Goal: Information Seeking & Learning: Learn about a topic

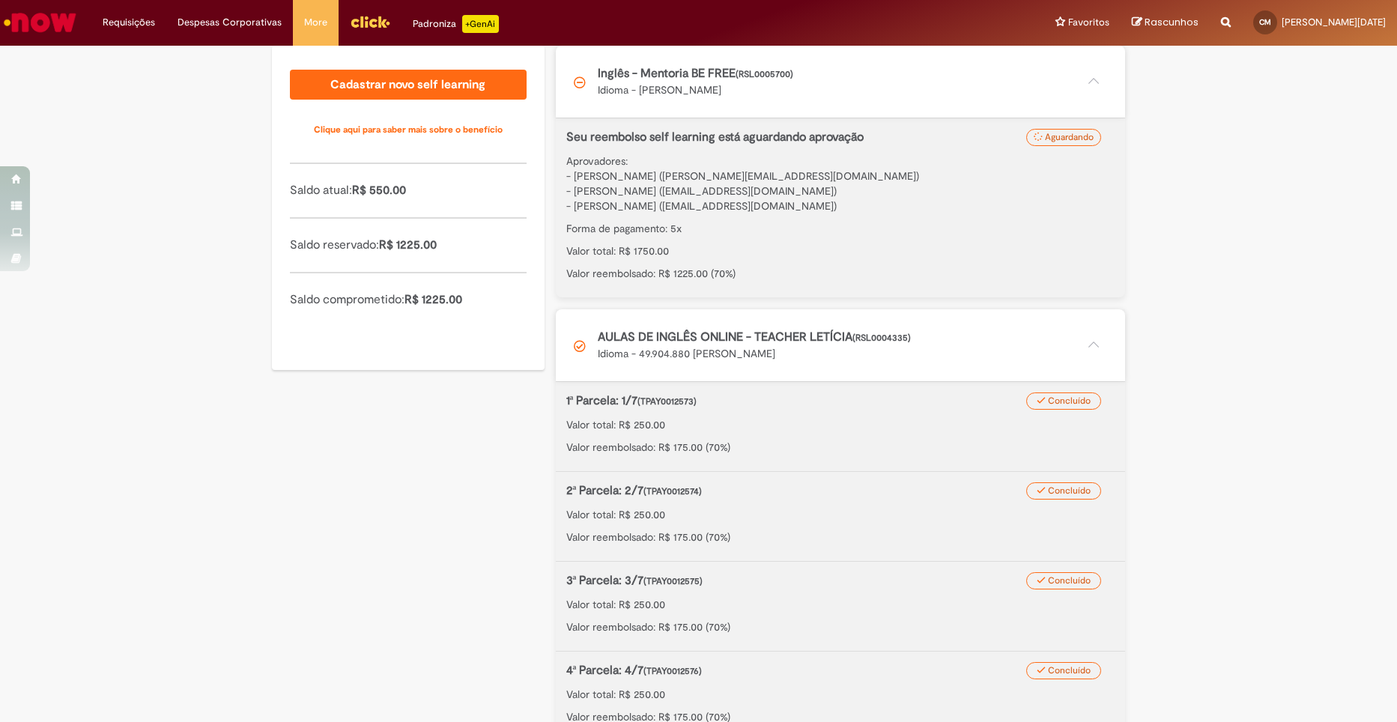
scroll to position [91, 0]
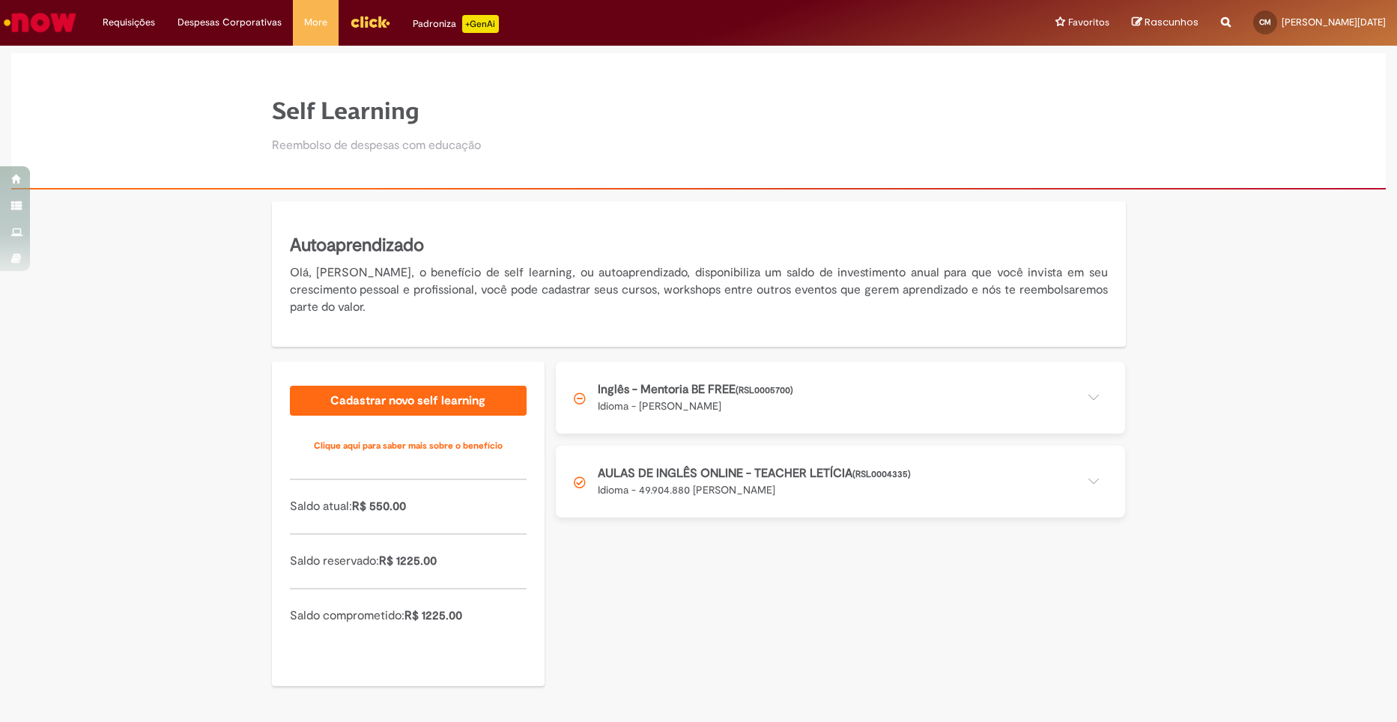
click at [1094, 385] on button at bounding box center [840, 398] width 569 height 72
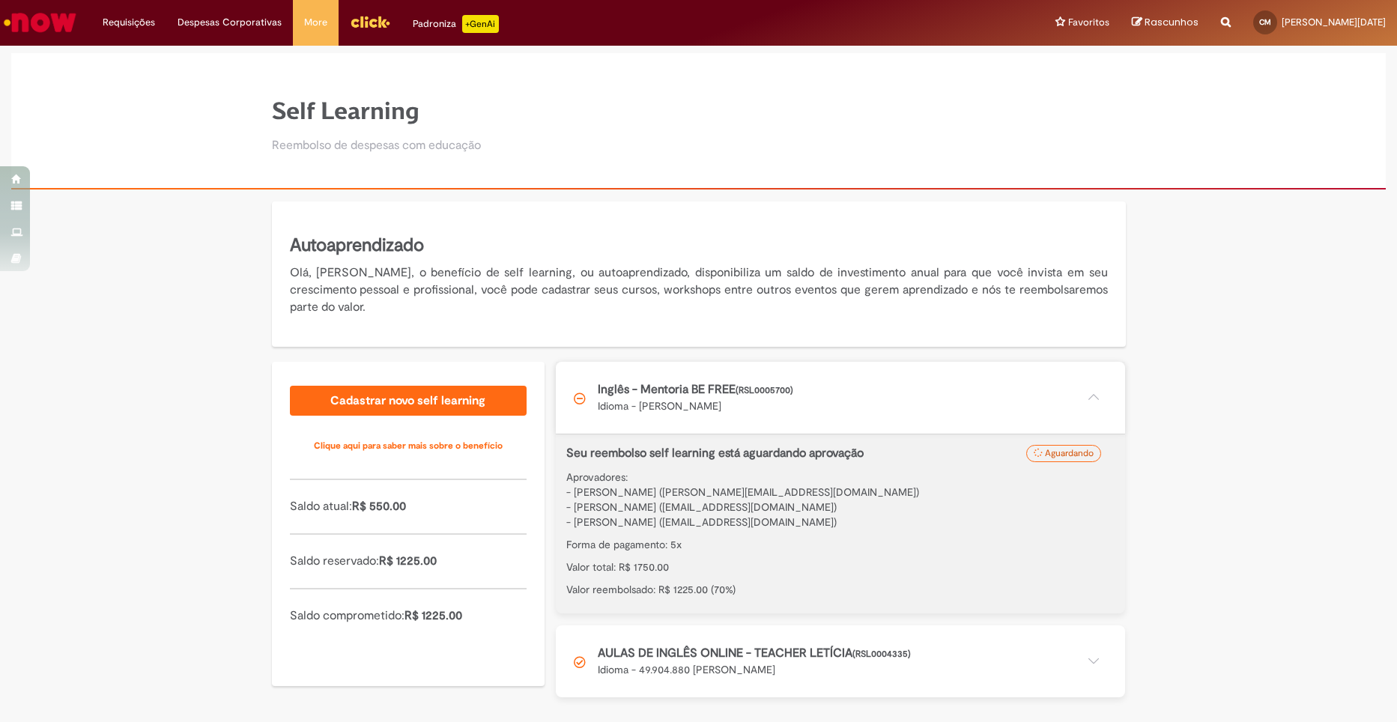
click at [1309, 184] on div "Self Learning Reembolso de despesas com educação" at bounding box center [698, 121] width 1374 height 137
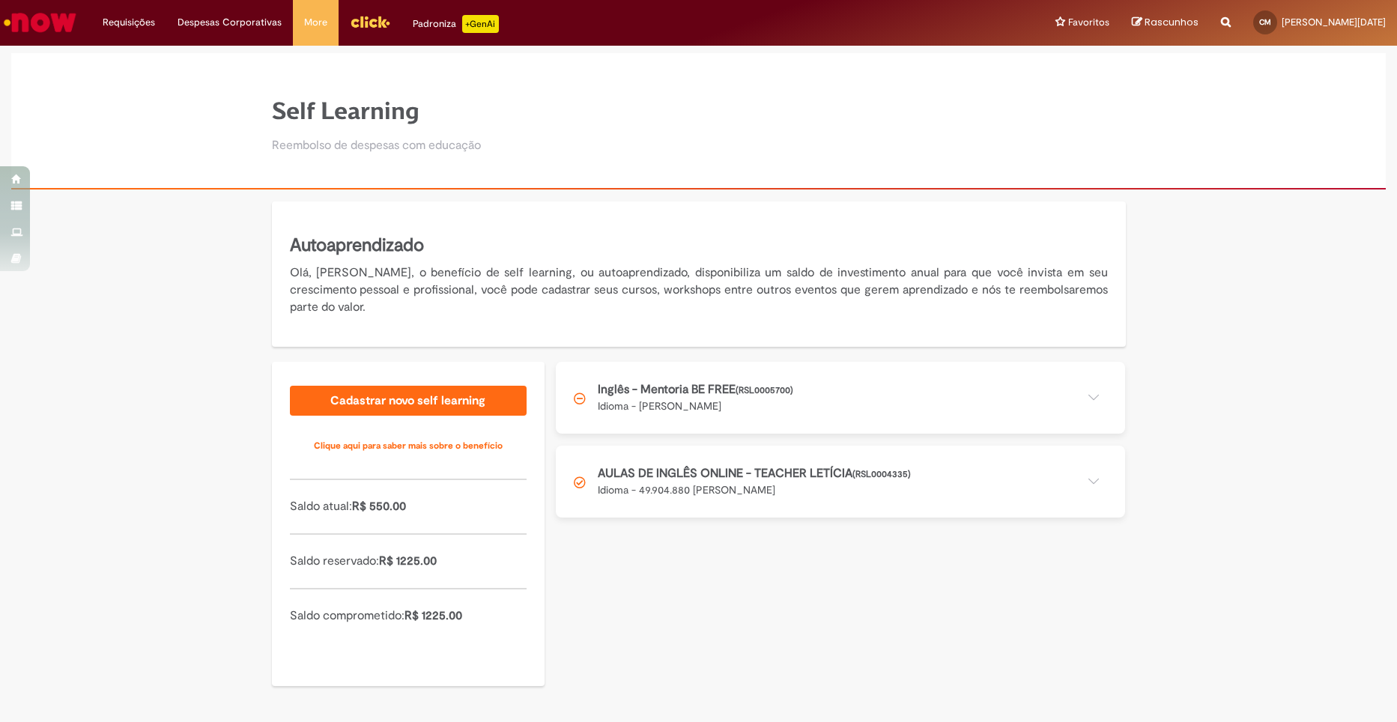
click at [972, 396] on button at bounding box center [840, 398] width 569 height 72
